Goal: Register for event/course

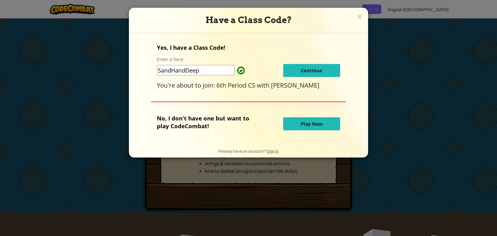
click at [237, 71] on span at bounding box center [237, 70] width 0 height 10
click at [237, 68] on span at bounding box center [237, 70] width 0 height 10
click at [228, 68] on input "SandHandDeep" at bounding box center [196, 70] width 78 height 10
click at [314, 71] on span "Continue" at bounding box center [312, 70] width 22 height 6
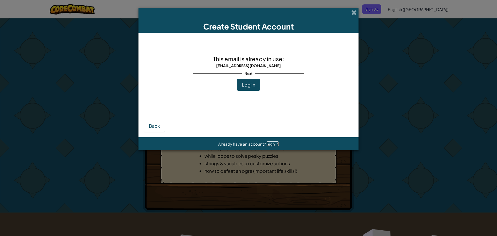
click at [275, 144] on span "Sign in" at bounding box center [273, 143] width 12 height 5
